Goal: Entertainment & Leisure: Consume media (video, audio)

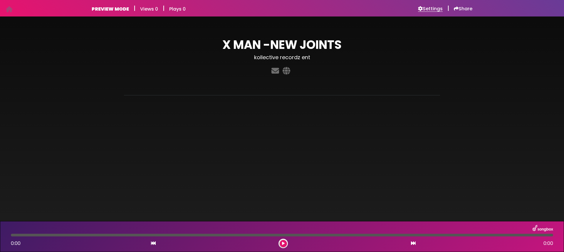
click at [432, 9] on h6 "Settings" at bounding box center [430, 9] width 25 height 6
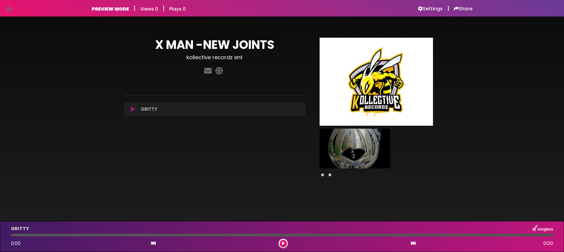
click at [134, 108] on icon at bounding box center [133, 109] width 4 height 6
click at [134, 111] on icon at bounding box center [133, 109] width 4 height 6
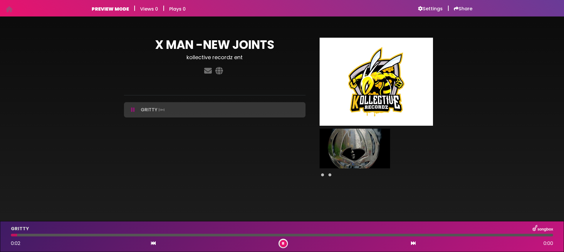
click at [133, 111] on icon at bounding box center [133, 110] width 4 height 6
click at [133, 108] on icon at bounding box center [133, 110] width 4 height 6
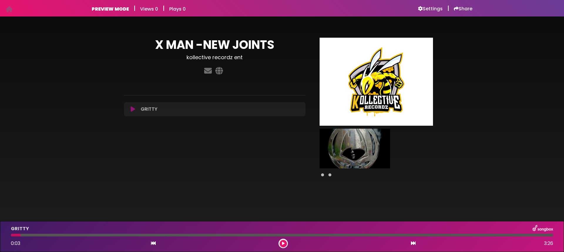
click at [175, 147] on div "X MAN -NEW JOINTS kollective recordz ent ×" at bounding box center [214, 108] width 189 height 140
click at [133, 110] on icon at bounding box center [133, 109] width 4 height 6
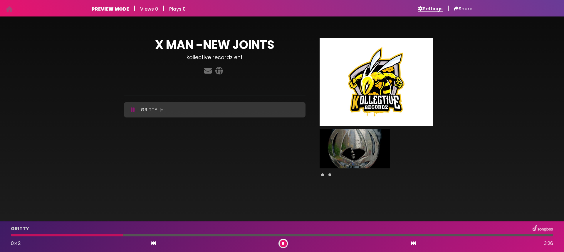
click at [434, 7] on h6 "Settings" at bounding box center [430, 9] width 25 height 6
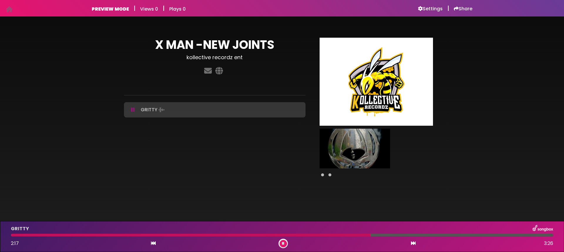
click at [132, 110] on icon at bounding box center [133, 110] width 4 height 6
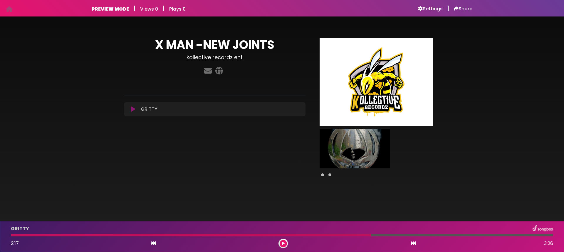
click at [131, 109] on icon at bounding box center [133, 109] width 4 height 6
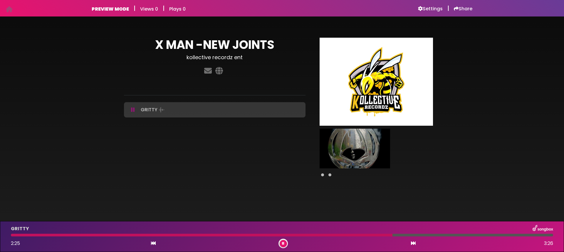
click at [131, 109] on icon at bounding box center [133, 110] width 4 height 6
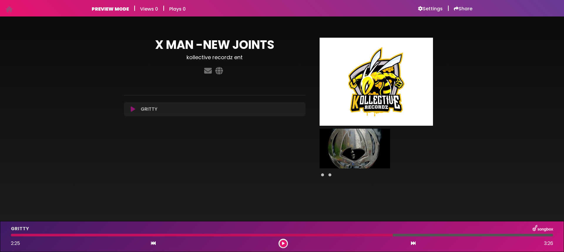
click at [130, 124] on div "X MAN -NEW JOINTS kollective recordz ent ×" at bounding box center [214, 108] width 189 height 140
drag, startPoint x: 389, startPoint y: 235, endPoint x: 66, endPoint y: 233, distance: 323.6
click at [83, 233] on div "GRITTY 2:25 3:26" at bounding box center [282, 236] width 550 height 23
click at [11, 235] on div at bounding box center [202, 234] width 382 height 3
click at [12, 236] on div at bounding box center [202, 234] width 382 height 3
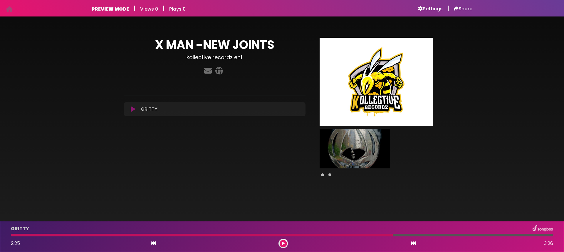
click at [131, 111] on icon at bounding box center [133, 109] width 4 height 6
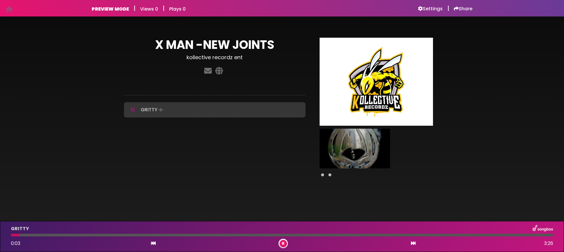
click at [131, 110] on button at bounding box center [133, 110] width 11 height 6
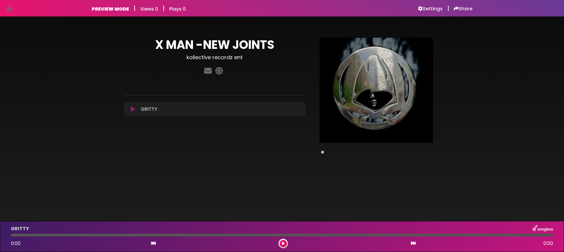
click at [321, 152] on span at bounding box center [322, 151] width 3 height 3
click at [323, 152] on span at bounding box center [322, 151] width 3 height 3
click at [207, 68] on icon at bounding box center [208, 71] width 10 height 8
click at [429, 8] on h6 "Settings" at bounding box center [430, 9] width 25 height 6
